Goal: Task Accomplishment & Management: Complete application form

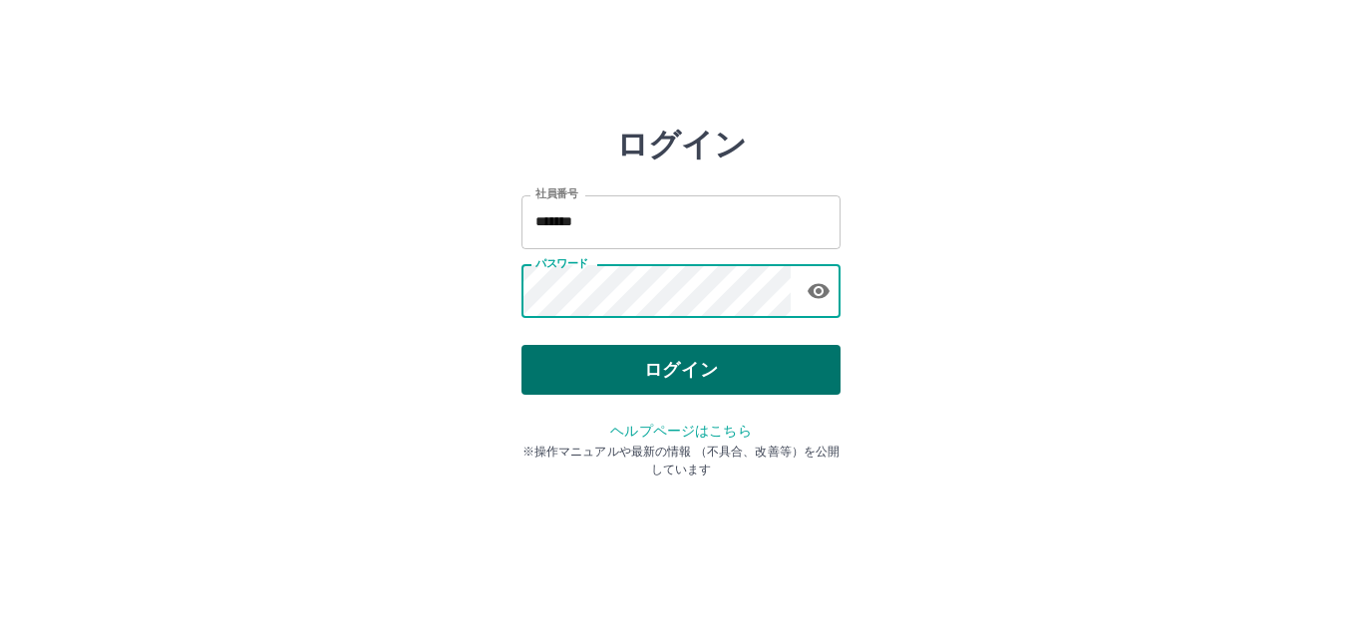
click at [602, 372] on button "ログイン" at bounding box center [680, 370] width 319 height 50
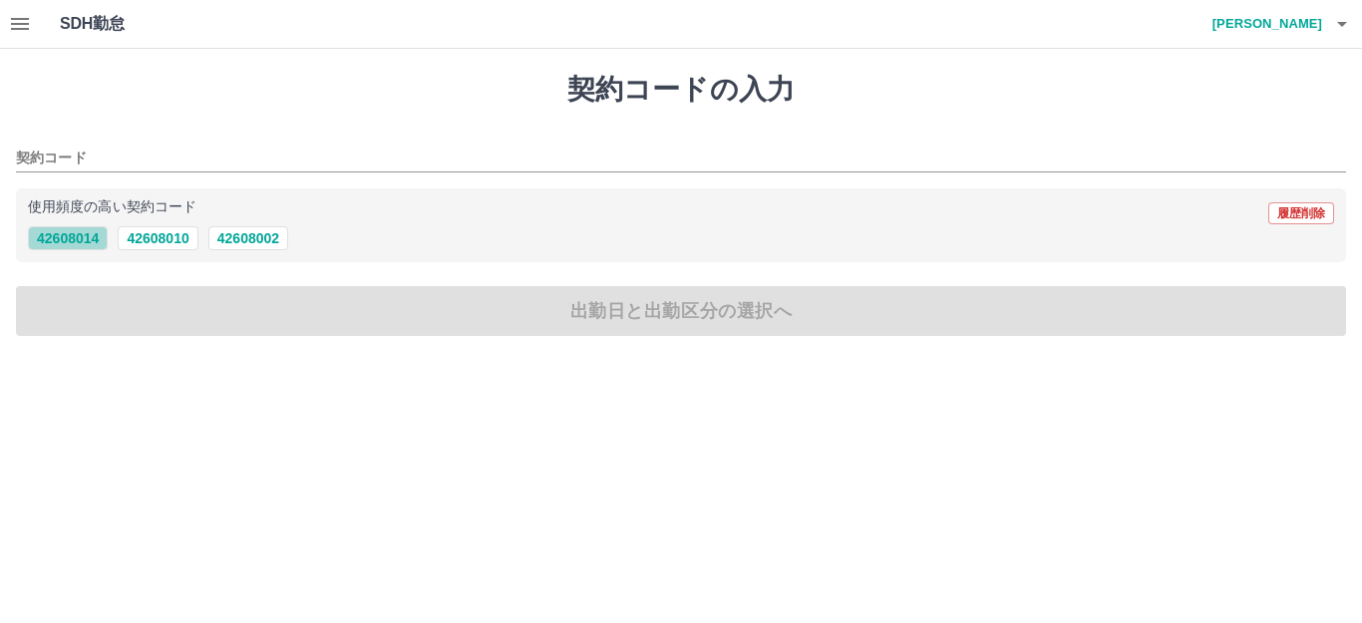
click at [63, 238] on button "42608014" at bounding box center [68, 238] width 80 height 24
type input "********"
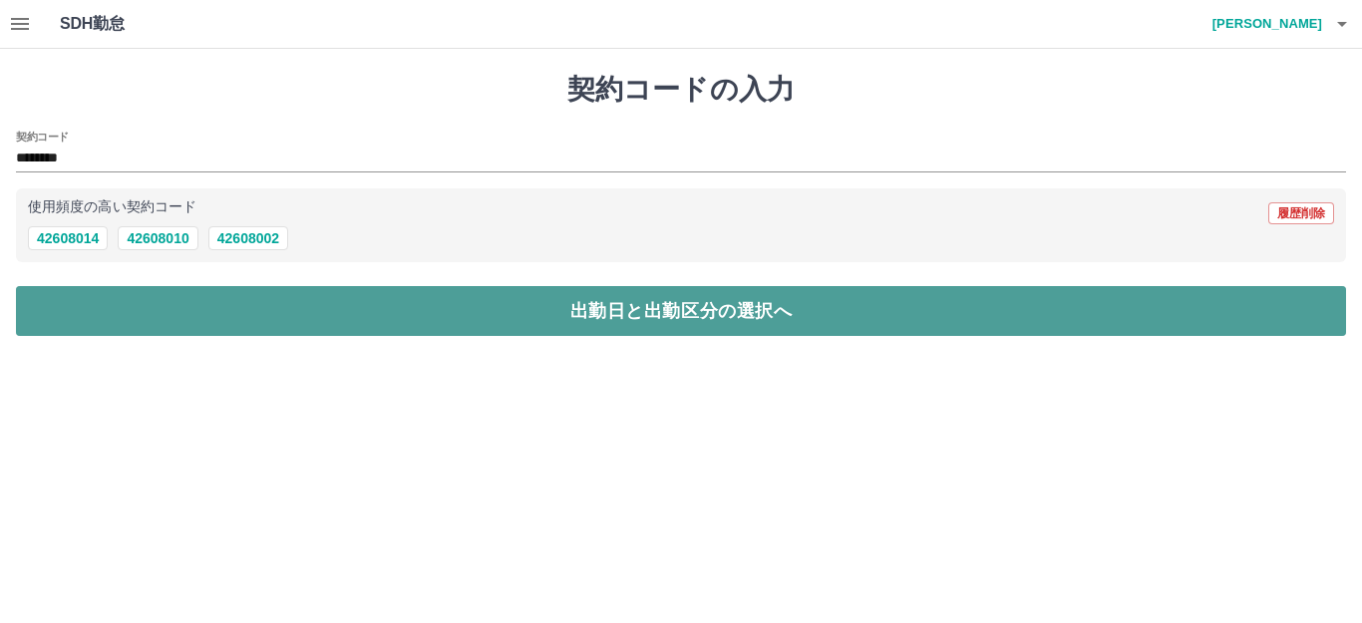
click at [179, 323] on button "出勤日と出勤区分の選択へ" at bounding box center [681, 311] width 1330 height 50
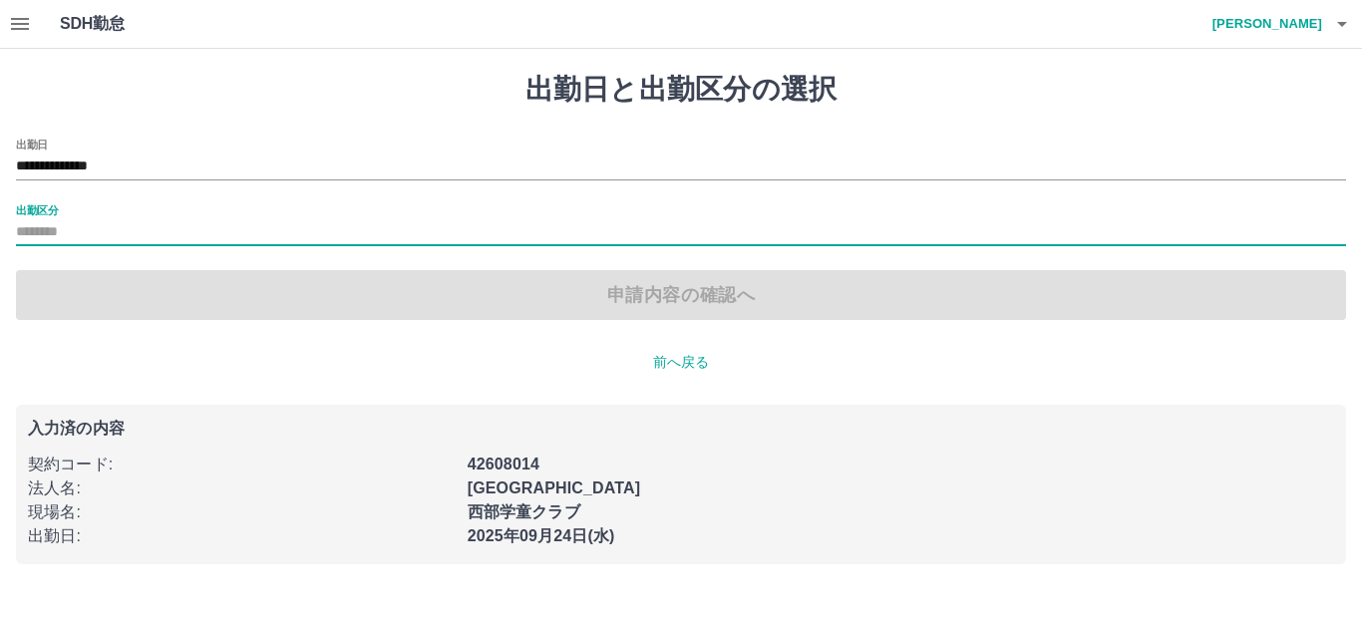
click at [79, 223] on input "出勤区分" at bounding box center [681, 232] width 1330 height 25
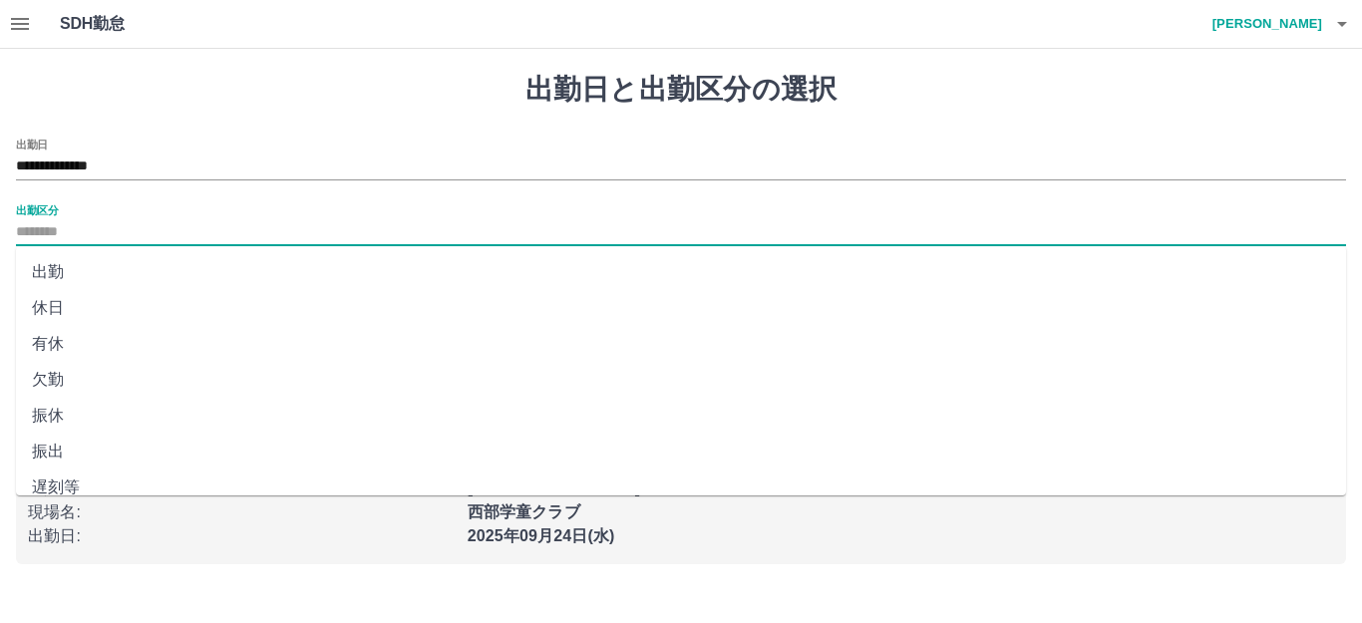
click at [55, 268] on li "出勤" at bounding box center [681, 272] width 1330 height 36
type input "**"
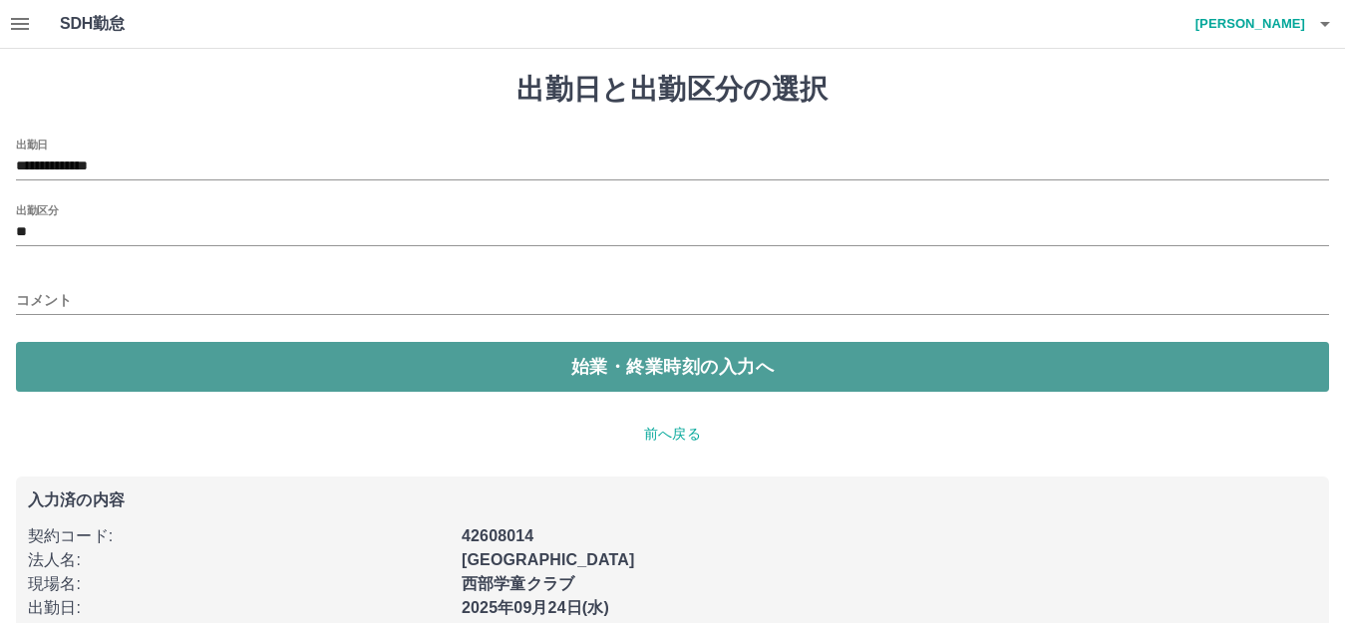
click at [107, 364] on button "始業・終業時刻の入力へ" at bounding box center [672, 367] width 1313 height 50
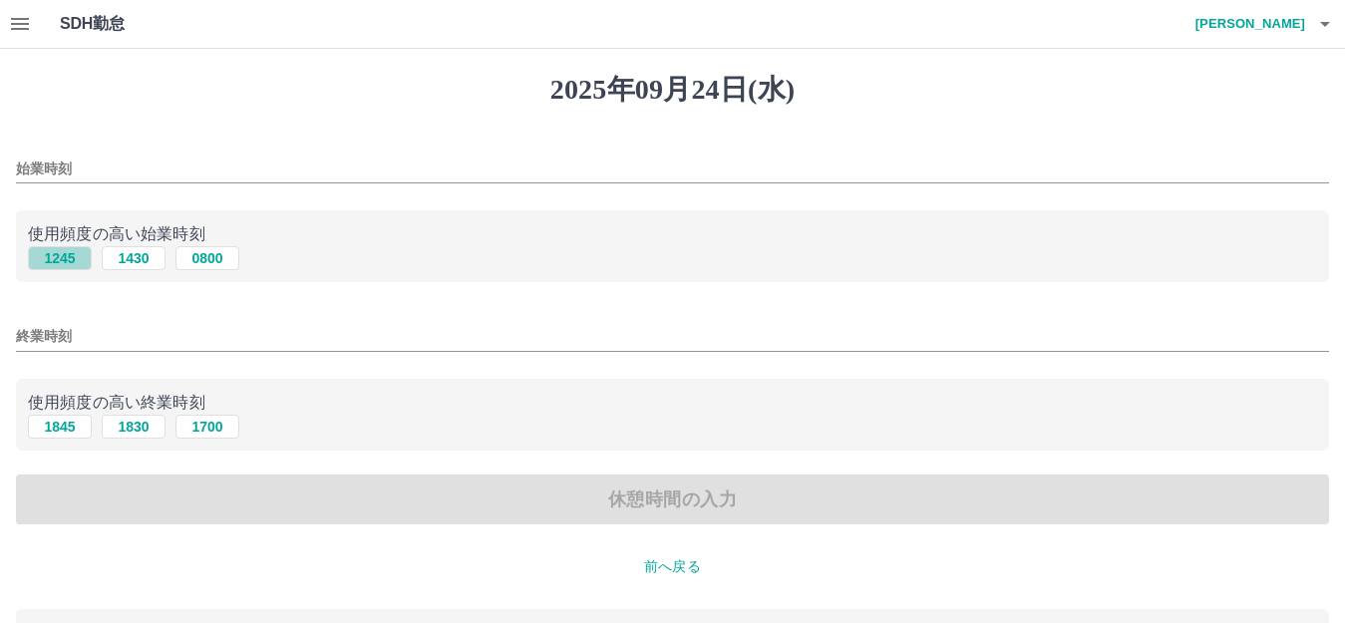
click at [68, 255] on button "1245" at bounding box center [60, 258] width 64 height 24
type input "****"
click at [33, 429] on button "1845" at bounding box center [60, 427] width 64 height 24
type input "****"
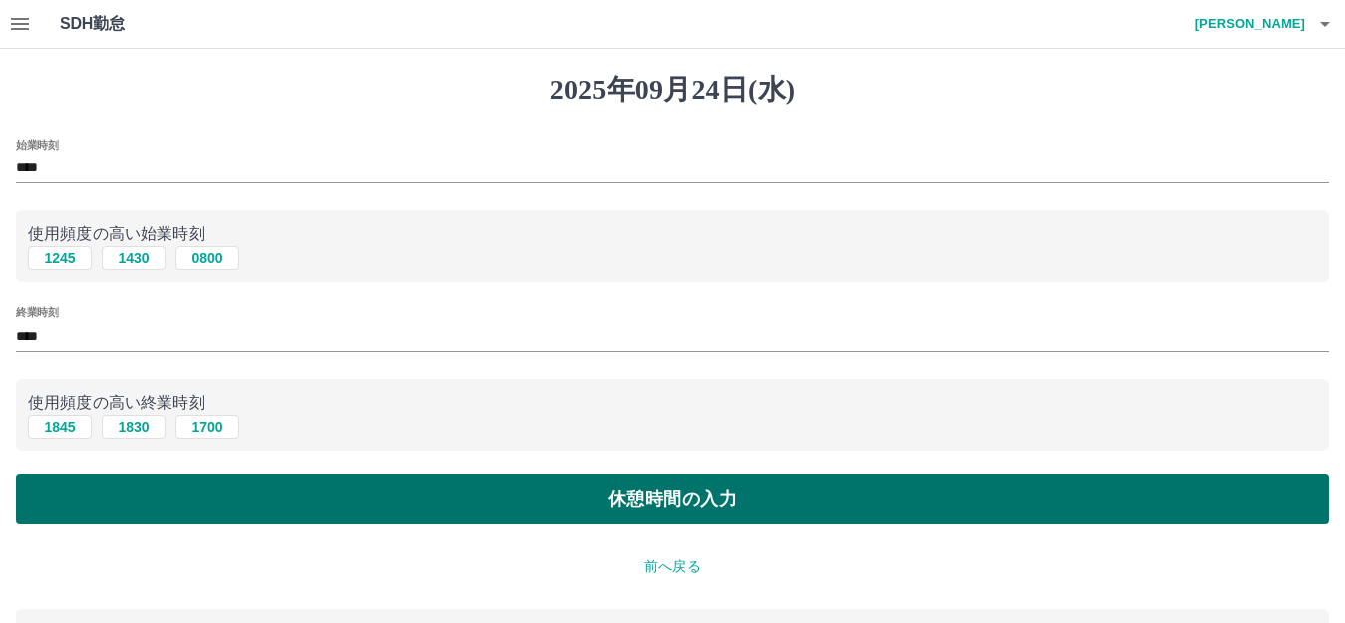
click at [124, 500] on button "休憩時間の入力" at bounding box center [672, 500] width 1313 height 50
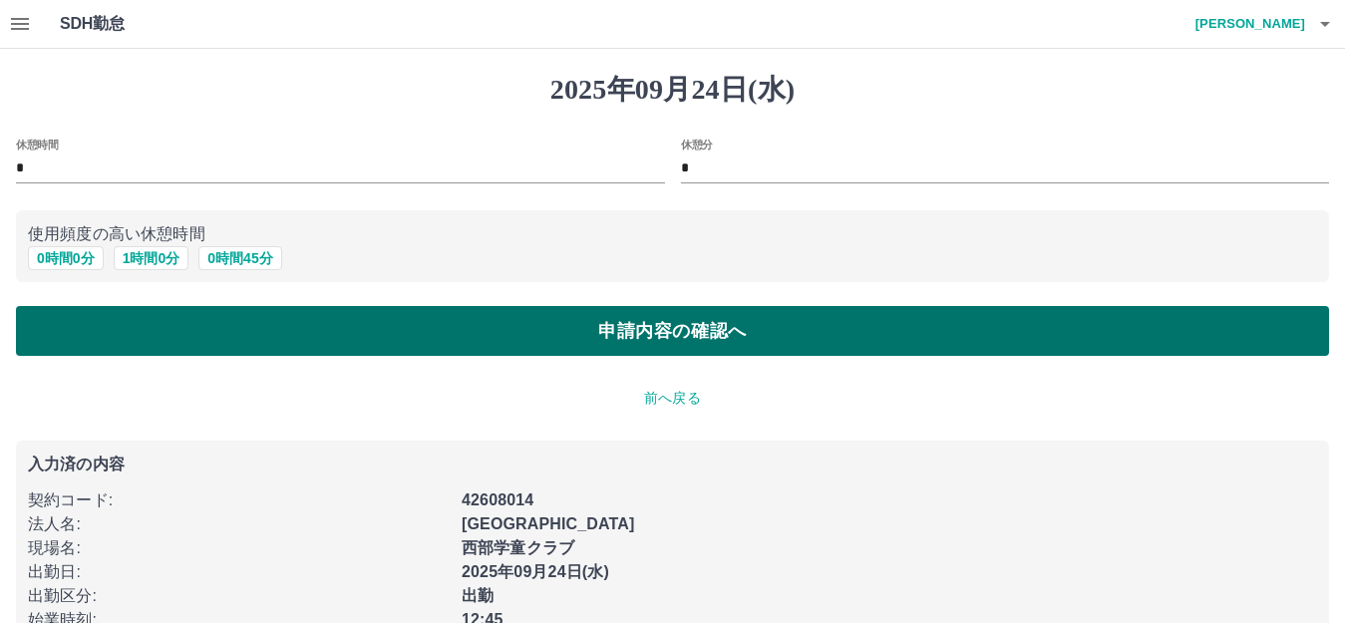
click at [266, 329] on button "申請内容の確認へ" at bounding box center [672, 331] width 1313 height 50
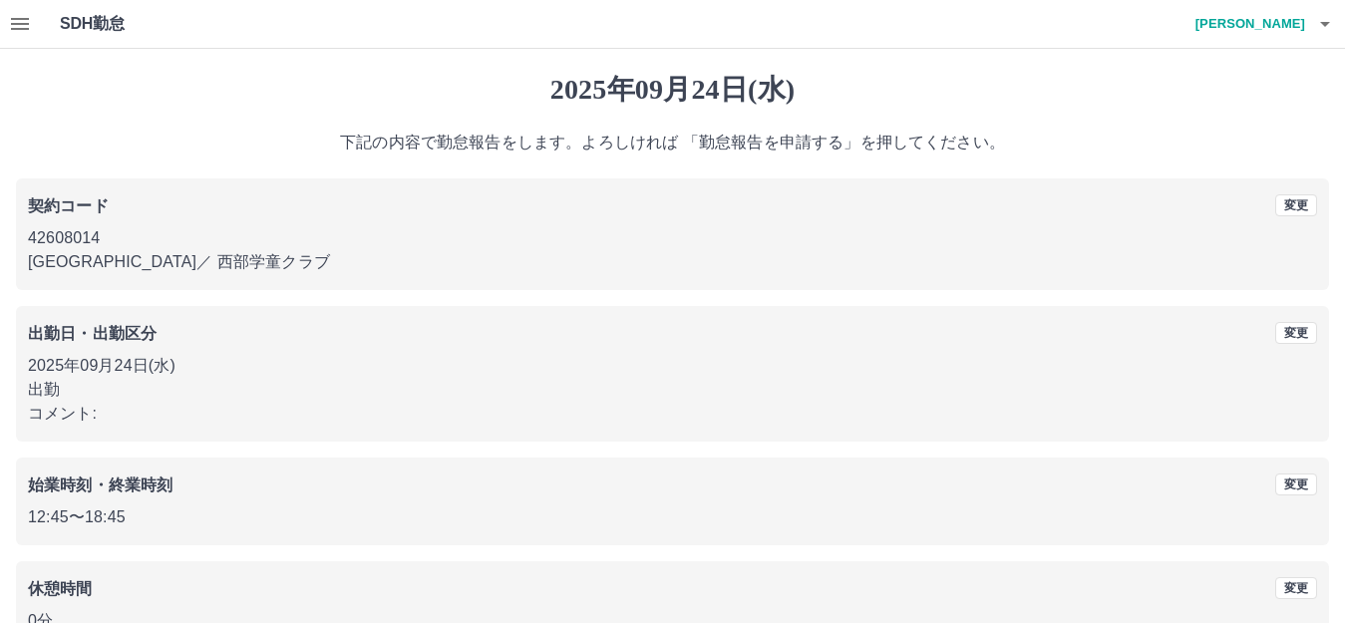
scroll to position [124, 0]
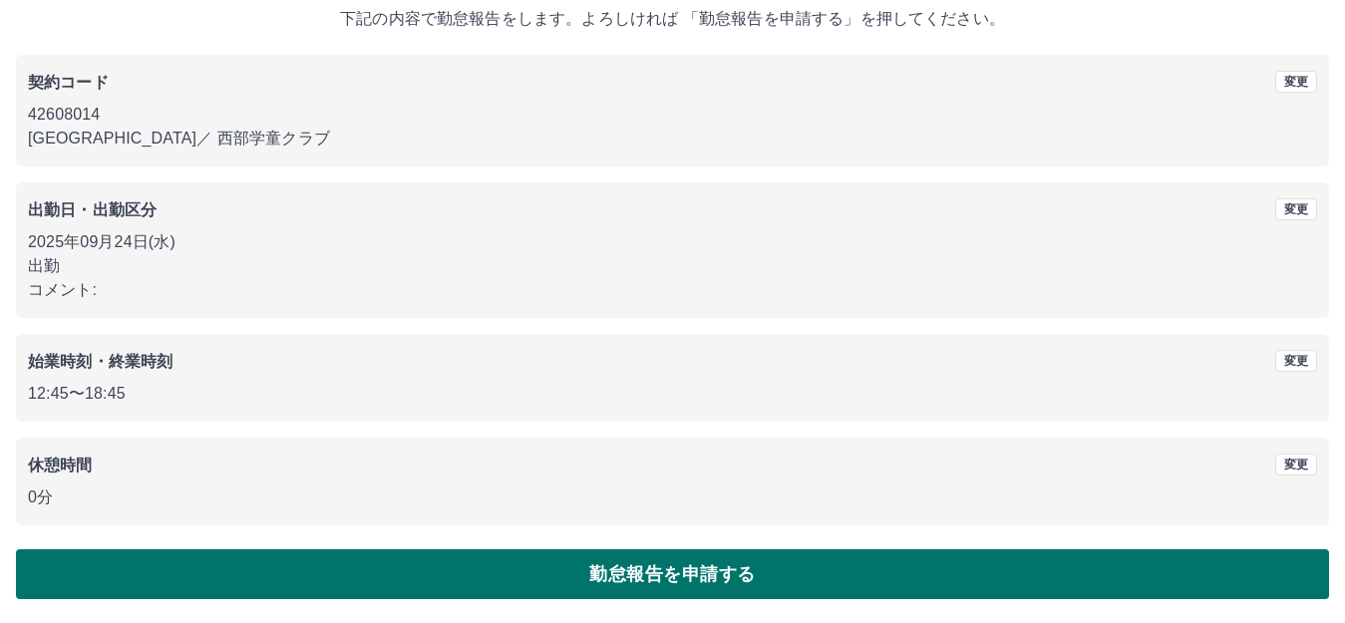
click at [652, 575] on button "勤怠報告を申請する" at bounding box center [672, 574] width 1313 height 50
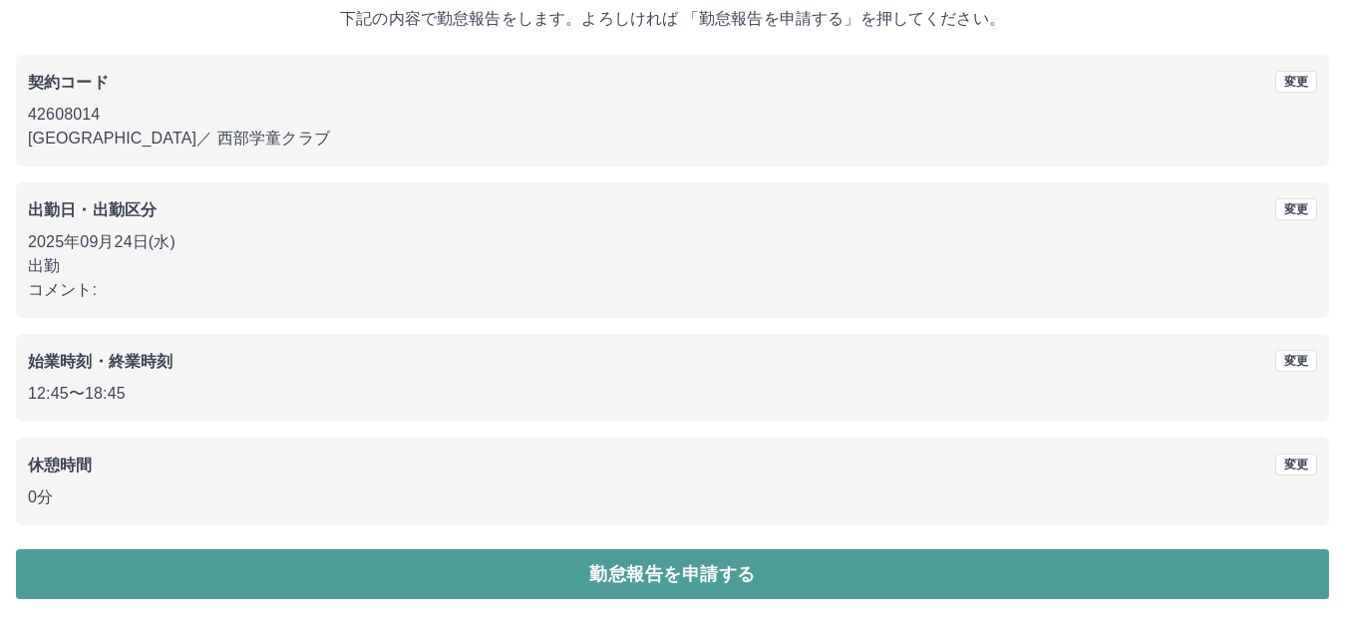
click at [661, 568] on button "勤怠報告を申請する" at bounding box center [672, 574] width 1313 height 50
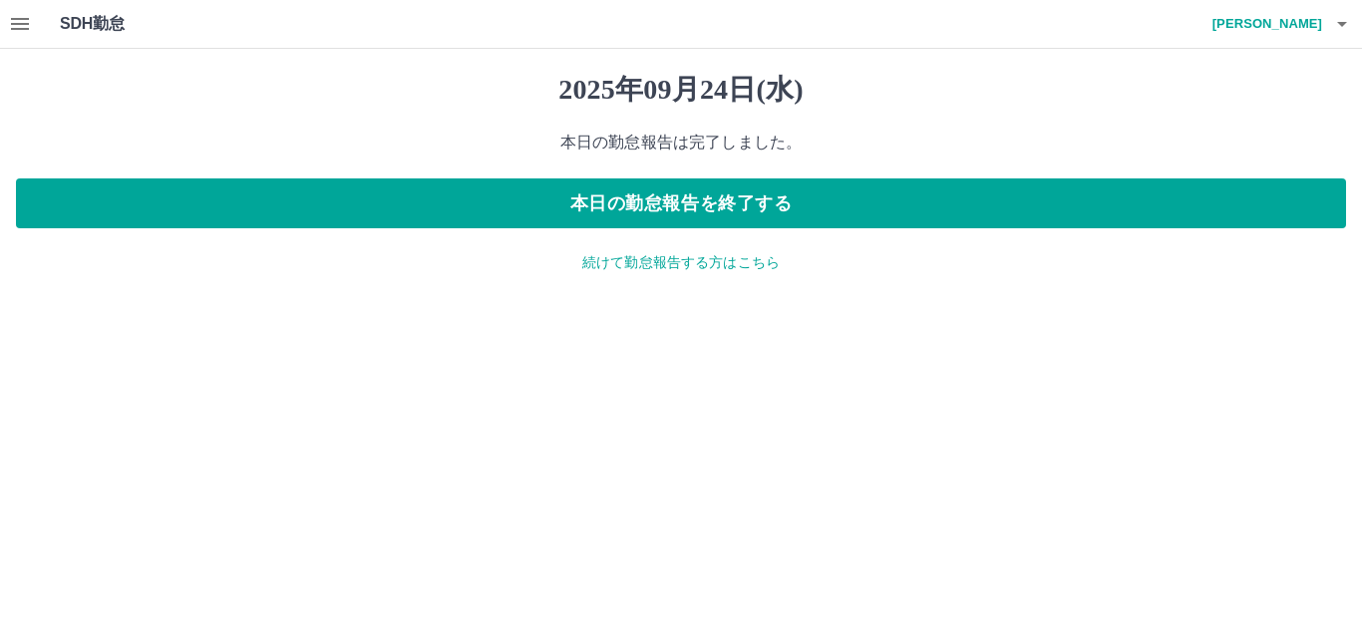
click at [657, 264] on p "続けて勤怠報告する方はこちら" at bounding box center [681, 262] width 1330 height 21
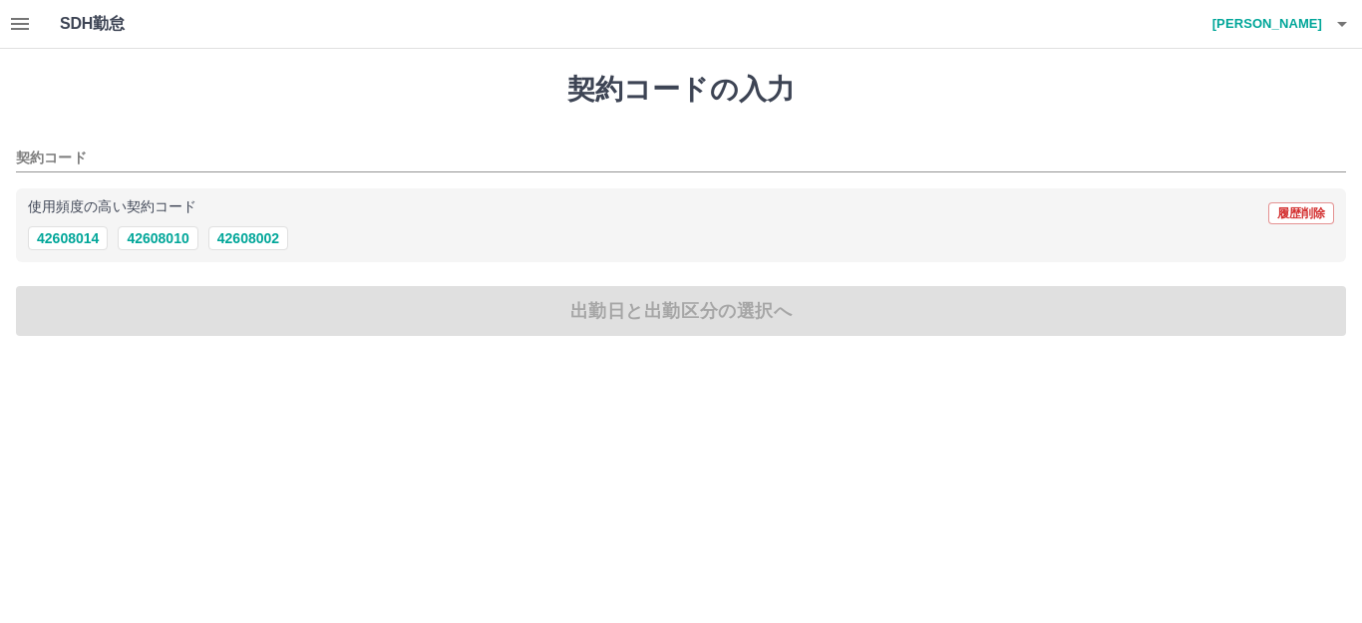
click at [25, 16] on icon "button" at bounding box center [20, 24] width 24 height 24
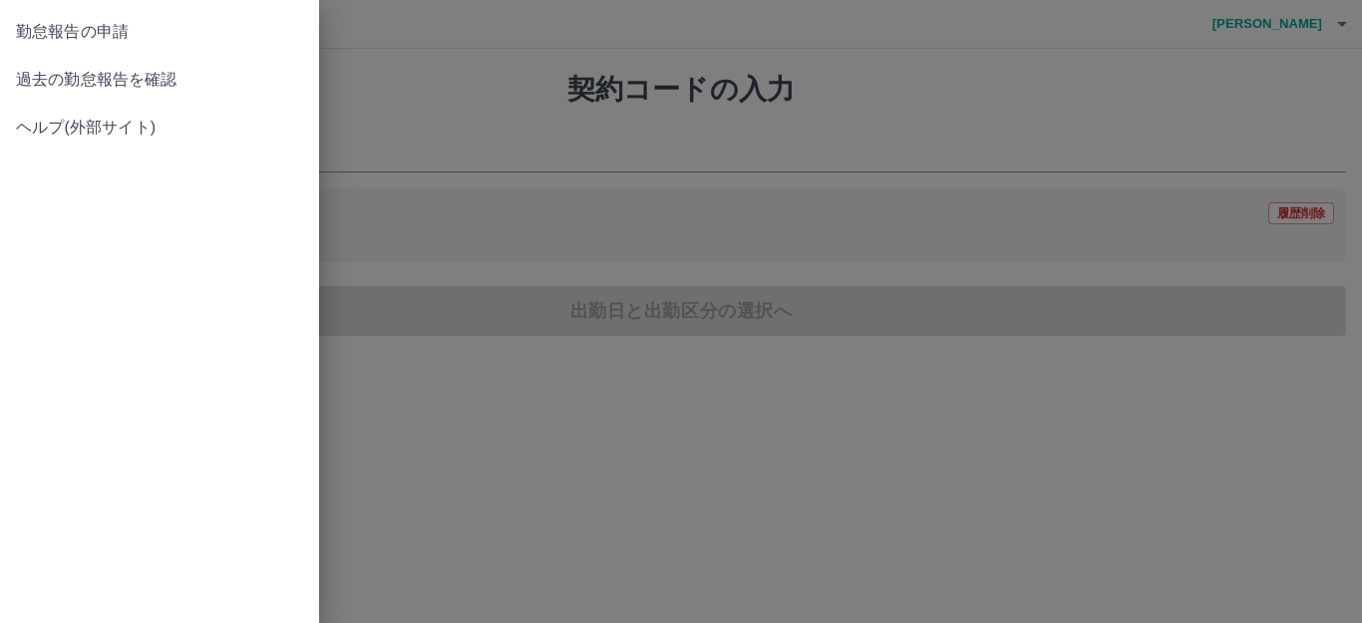
click at [68, 77] on span "過去の勤怠報告を確認" at bounding box center [159, 80] width 287 height 24
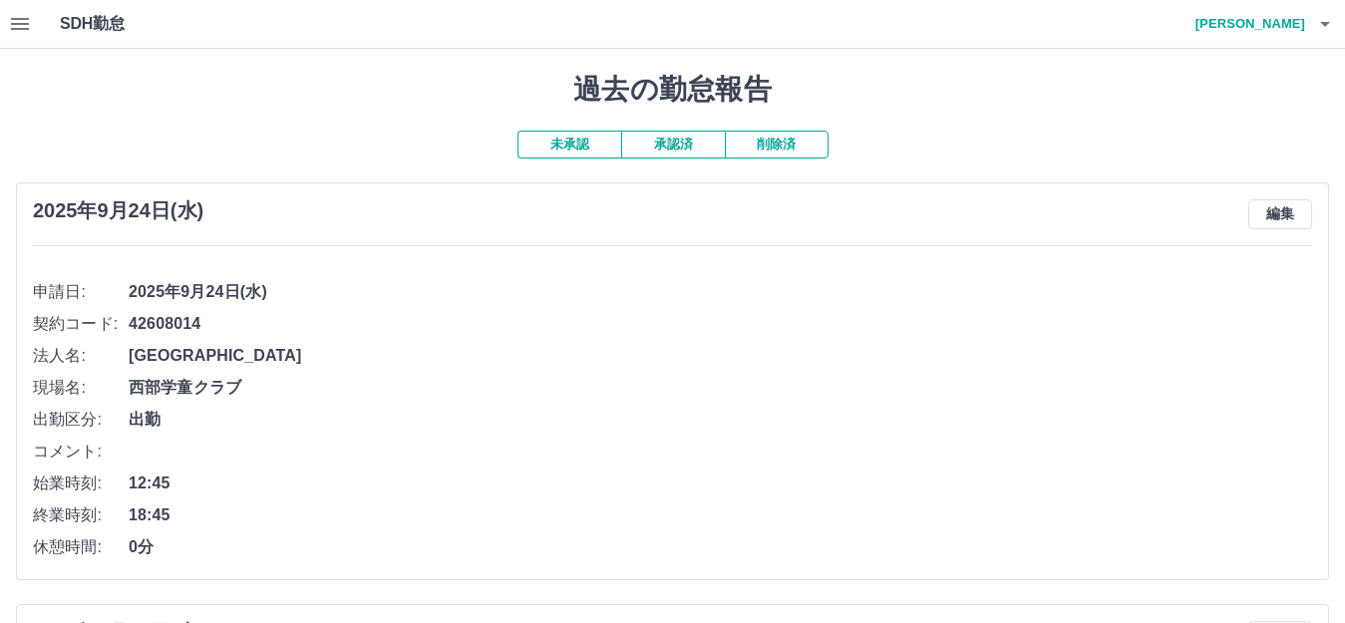
click at [1269, 27] on h4 "[PERSON_NAME]" at bounding box center [1245, 24] width 120 height 48
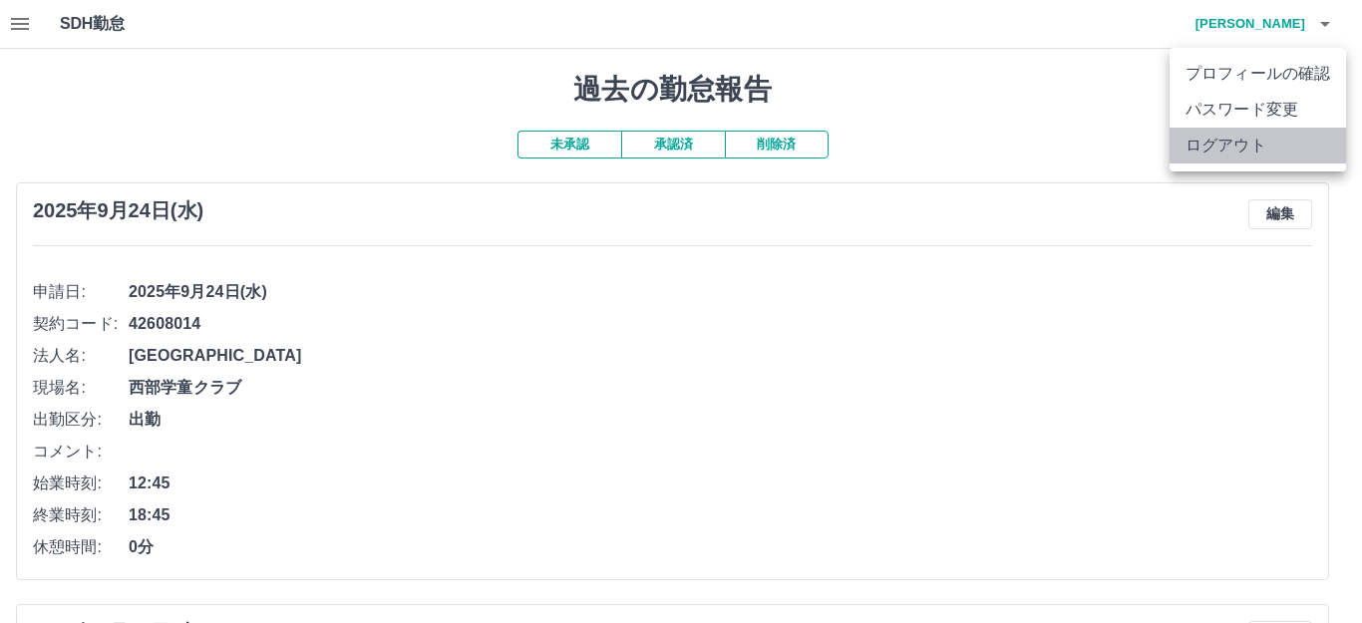
click at [1273, 146] on li "ログアウト" at bounding box center [1257, 146] width 176 height 36
